Goal: Learn about a topic: Learn about a topic

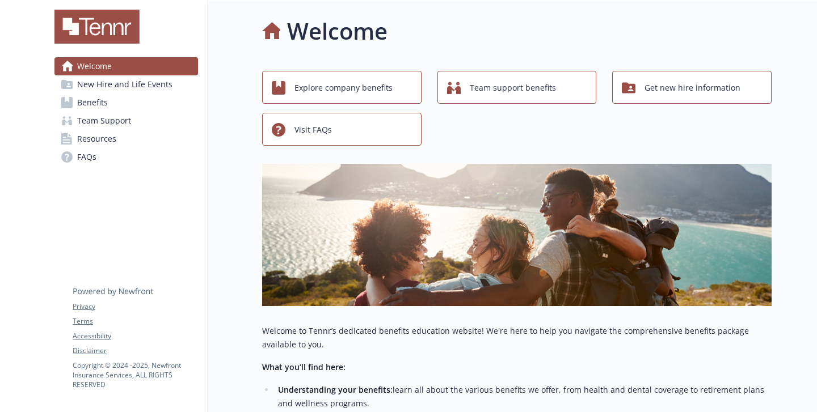
click at [372, 91] on span "Explore company benefits" at bounding box center [343, 88] width 98 height 22
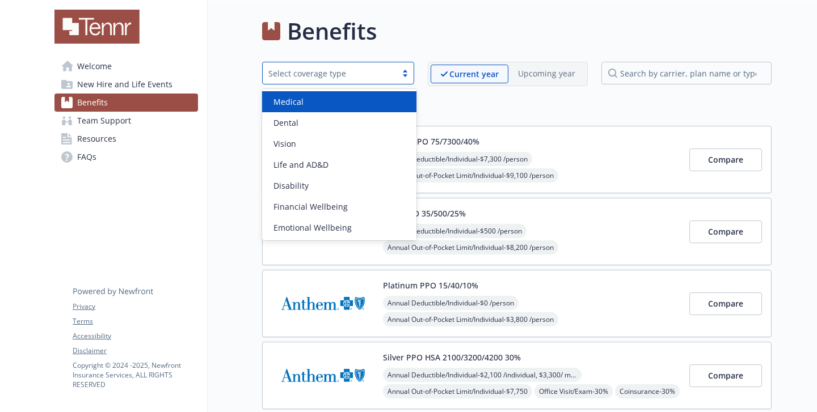
click at [399, 76] on div at bounding box center [404, 73] width 17 height 9
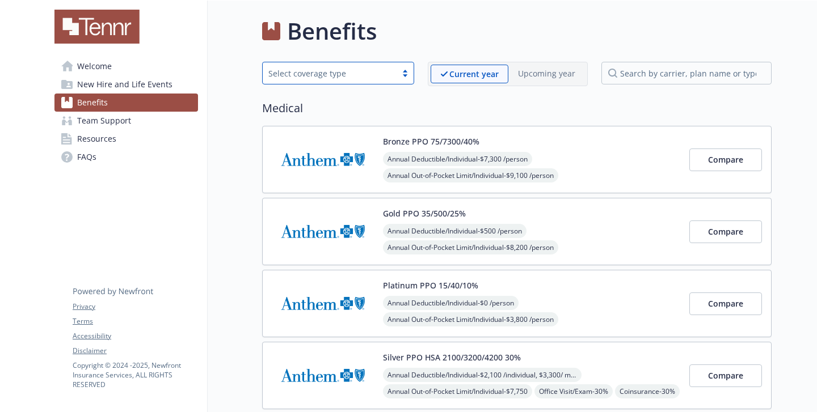
click at [171, 129] on link "Team Support" at bounding box center [125, 121] width 143 height 18
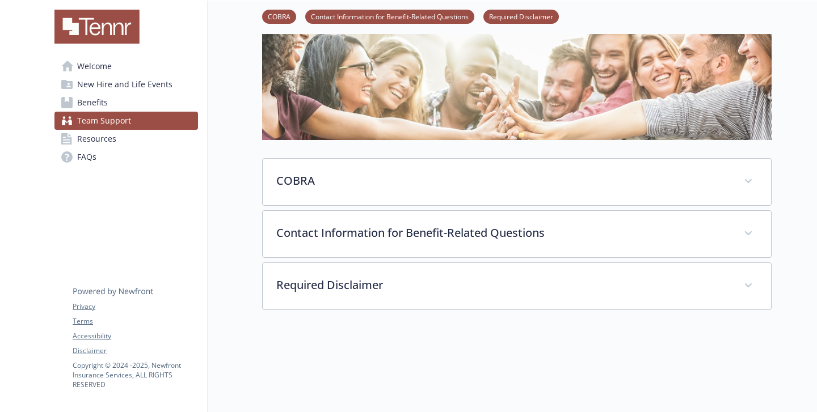
scroll to position [60, 0]
click at [175, 84] on link "New Hire and Life Events" at bounding box center [125, 84] width 143 height 18
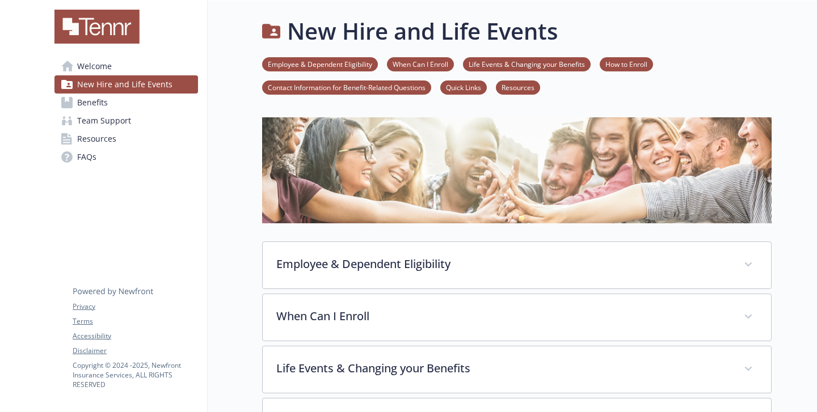
click at [226, 197] on div "New Hire and Life Events Employee & Dependent Eligibility When Can I Enroll Lif…" at bounding box center [490, 347] width 564 height 692
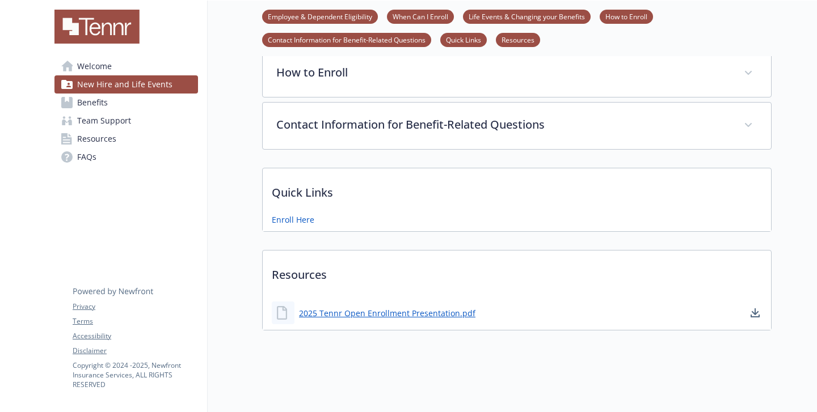
scroll to position [348, 0]
click at [378, 311] on link "2025 Tennr Open Enrollment Presentation.pdf" at bounding box center [388, 313] width 179 height 14
click at [494, 162] on div "Employee & Dependent Eligibility Eligible Employees Active, regular, [DEMOGRAPH…" at bounding box center [516, 49] width 509 height 561
